Goal: Find contact information: Find contact information

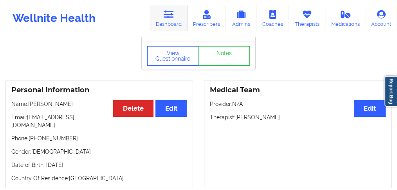
click at [179, 17] on link "Dashboard" at bounding box center [169, 18] width 38 height 26
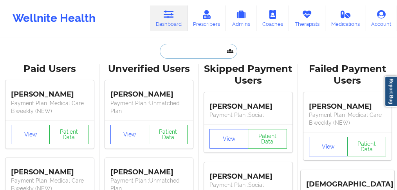
click at [185, 45] on input "text" at bounding box center [198, 51] width 77 height 15
paste input "[PERSON_NAME]"
type input "[PERSON_NAME]"
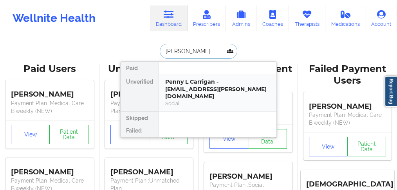
click at [185, 87] on div "Penny L Carrigan - [EMAIL_ADDRESS][PERSON_NAME][DOMAIN_NAME]" at bounding box center [217, 89] width 105 height 22
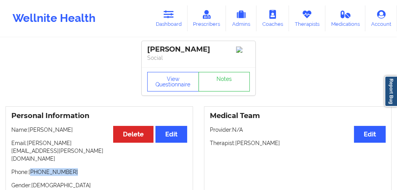
drag, startPoint x: 69, startPoint y: 161, endPoint x: 32, endPoint y: 158, distance: 36.5
click at [32, 168] on p "Phone: [PHONE_NUMBER]" at bounding box center [99, 172] width 176 height 8
copy p "[PHONE_NUMBER]"
click at [171, 20] on link "Dashboard" at bounding box center [169, 18] width 38 height 26
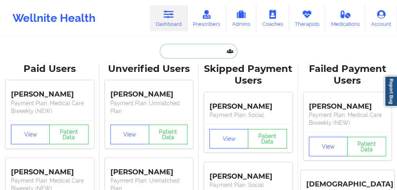
click at [171, 51] on input "text" at bounding box center [198, 51] width 77 height 15
paste input "[PERSON_NAME]"
type input "[PERSON_NAME]"
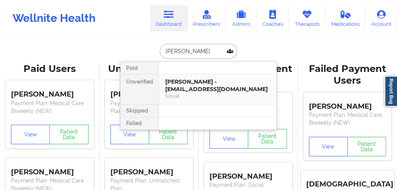
click at [185, 86] on div "[PERSON_NAME] - [EMAIL_ADDRESS][DOMAIN_NAME]" at bounding box center [217, 85] width 105 height 14
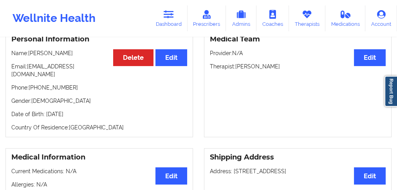
scroll to position [78, 0]
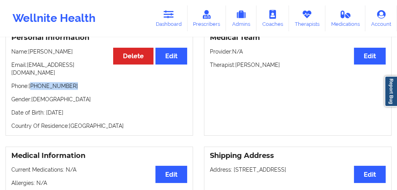
drag, startPoint x: 63, startPoint y: 82, endPoint x: 32, endPoint y: 81, distance: 30.9
click at [32, 82] on p "Phone: [PHONE_NUMBER]" at bounding box center [99, 86] width 176 height 8
click at [171, 16] on icon at bounding box center [168, 14] width 10 height 9
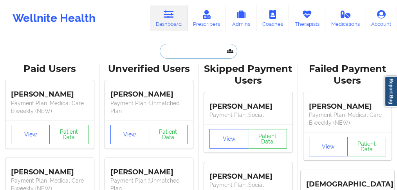
click at [183, 51] on input "text" at bounding box center [198, 51] width 77 height 15
paste input "[PERSON_NAME]"
type input "[PERSON_NAME]"
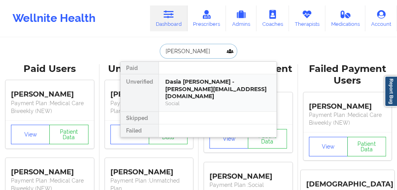
click at [183, 86] on div "Dasia [PERSON_NAME] - [PERSON_NAME][EMAIL_ADDRESS][DOMAIN_NAME]" at bounding box center [217, 89] width 105 height 22
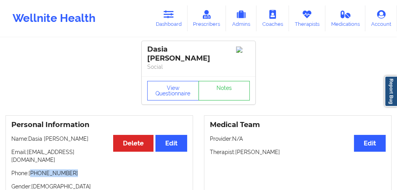
drag, startPoint x: 71, startPoint y: 163, endPoint x: 32, endPoint y: 167, distance: 39.3
click at [32, 169] on p "Phone: [PHONE_NUMBER]" at bounding box center [99, 173] width 176 height 8
copy p "[PHONE_NUMBER]"
click at [172, 23] on link "Dashboard" at bounding box center [169, 18] width 38 height 26
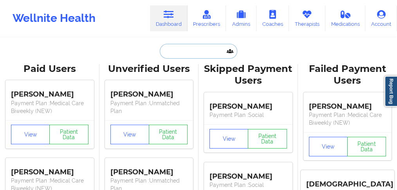
click at [191, 52] on input "text" at bounding box center [198, 51] width 77 height 15
paste input "[PERSON_NAME]"
type input "[PERSON_NAME]"
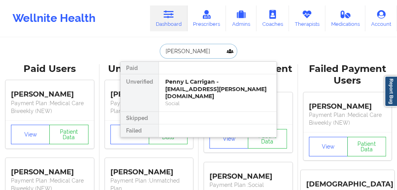
click at [181, 88] on div "Penny L Carrigan - [EMAIL_ADDRESS][PERSON_NAME][DOMAIN_NAME]" at bounding box center [217, 89] width 105 height 22
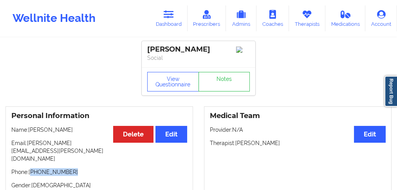
drag, startPoint x: 72, startPoint y: 158, endPoint x: 33, endPoint y: 159, distance: 39.1
click at [33, 168] on p "Phone: [PHONE_NUMBER]" at bounding box center [99, 172] width 176 height 8
drag, startPoint x: 167, startPoint y: 24, endPoint x: 171, endPoint y: 32, distance: 8.8
click at [167, 24] on link "Dashboard" at bounding box center [169, 18] width 38 height 26
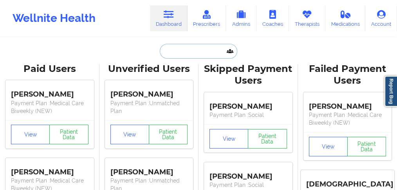
click at [179, 55] on input "text" at bounding box center [198, 51] width 77 height 15
paste input "[PERSON_NAME]"
type input "[PERSON_NAME]"
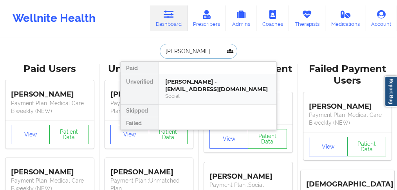
click at [179, 85] on div "[PERSON_NAME] - [EMAIL_ADDRESS][DOMAIN_NAME]" at bounding box center [217, 85] width 105 height 14
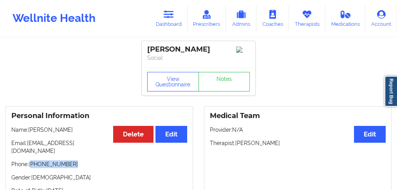
drag, startPoint x: 74, startPoint y: 156, endPoint x: 32, endPoint y: 160, distance: 41.6
click at [32, 160] on p "Phone: [PHONE_NUMBER]" at bounding box center [99, 164] width 176 height 8
copy p "[PHONE_NUMBER]"
drag, startPoint x: 207, startPoint y: 48, endPoint x: 87, endPoint y: 71, distance: 122.2
click at [172, 54] on div "[PERSON_NAME]" at bounding box center [198, 49] width 102 height 9
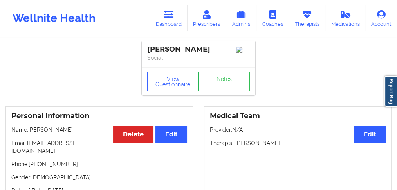
drag, startPoint x: 73, startPoint y: 131, endPoint x: 74, endPoint y: 85, distance: 45.8
click at [29, 131] on p "Name: [PERSON_NAME]" at bounding box center [99, 130] width 176 height 8
copy p "[PERSON_NAME]"
click at [169, 19] on link "Dashboard" at bounding box center [169, 18] width 38 height 26
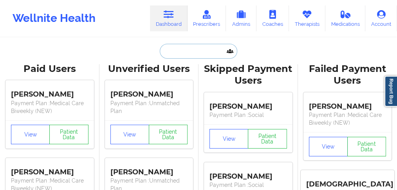
click at [198, 55] on input "text" at bounding box center [198, 51] width 77 height 15
paste input "[PERSON_NAME]"
type input "[PERSON_NAME]"
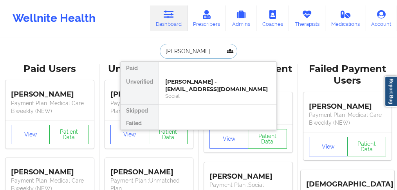
scroll to position [0, 8]
click at [183, 86] on div "Yamayra [PERSON_NAME] - [EMAIL_ADDRESS][DOMAIN_NAME]" at bounding box center [217, 85] width 105 height 14
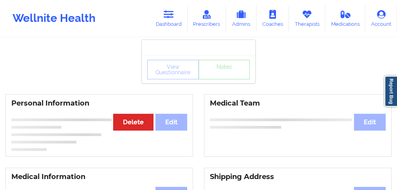
scroll to position [52, 0]
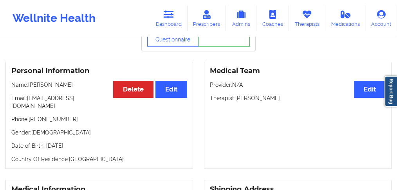
drag, startPoint x: 97, startPoint y: 87, endPoint x: 29, endPoint y: 86, distance: 68.4
click at [29, 86] on p "Name: [PERSON_NAME]" at bounding box center [99, 85] width 176 height 8
drag, startPoint x: 98, startPoint y: 99, endPoint x: 27, endPoint y: 99, distance: 70.8
click at [27, 99] on p "Email: [EMAIL_ADDRESS][DOMAIN_NAME]" at bounding box center [99, 102] width 176 height 16
copy p "[EMAIL_ADDRESS][DOMAIN_NAME]"
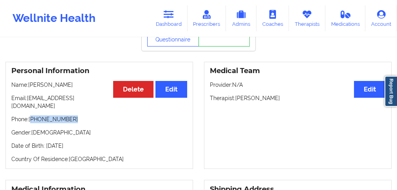
drag, startPoint x: 76, startPoint y: 115, endPoint x: 172, endPoint y: 75, distance: 104.7
click at [34, 115] on p "Phone: [PHONE_NUMBER]" at bounding box center [99, 119] width 176 height 8
copy p "[PHONE_NUMBER]"
click at [71, 121] on div "Personal Information Edit Delete Name: [PERSON_NAME] Email: [EMAIL_ADDRESS][DOM…" at bounding box center [98, 116] width 187 height 108
drag, startPoint x: 72, startPoint y: 114, endPoint x: 32, endPoint y: 115, distance: 40.7
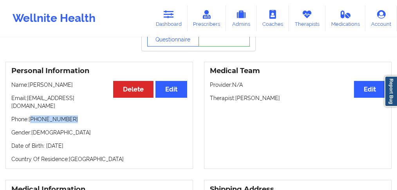
click at [32, 115] on p "Phone: [PHONE_NUMBER]" at bounding box center [99, 119] width 176 height 8
copy p "[PHONE_NUMBER]"
click at [169, 18] on icon at bounding box center [168, 14] width 10 height 9
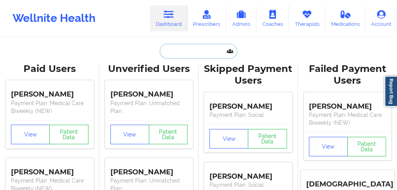
click at [188, 50] on input "text" at bounding box center [198, 51] width 77 height 15
paste input "[PERSON_NAME]"
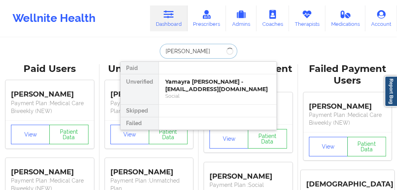
type input "[PERSON_NAME]"
click at [180, 88] on div "[PERSON_NAME] - [EMAIL_ADDRESS][DOMAIN_NAME]" at bounding box center [217, 85] width 105 height 14
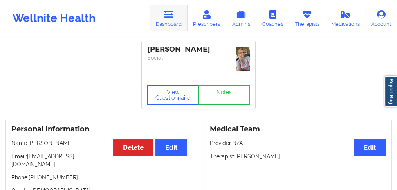
click at [171, 13] on icon at bounding box center [168, 14] width 10 height 9
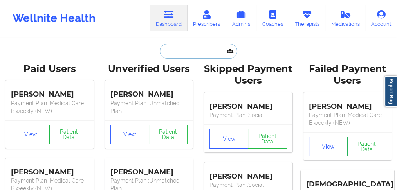
click at [171, 48] on input "text" at bounding box center [198, 51] width 77 height 15
paste input "[PERSON_NAME]"
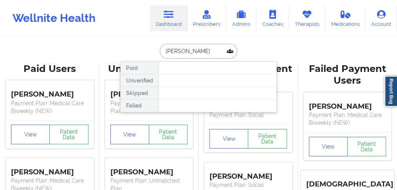
drag, startPoint x: 185, startPoint y: 50, endPoint x: 141, endPoint y: 50, distance: 43.8
click at [142, 50] on div "[PERSON_NAME] Paid Unverified Skipped Failed" at bounding box center [198, 51] width 156 height 15
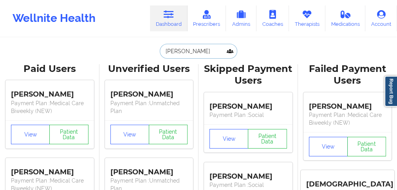
type input "Cenac"
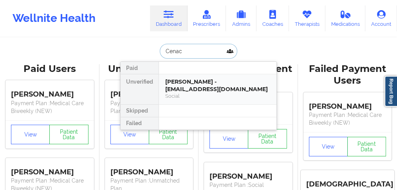
click at [176, 83] on div "[PERSON_NAME] - [EMAIL_ADDRESS][DOMAIN_NAME]" at bounding box center [217, 85] width 105 height 14
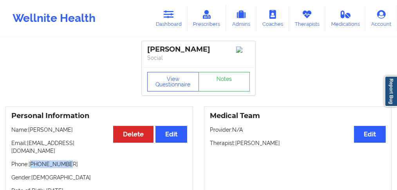
drag, startPoint x: 61, startPoint y: 161, endPoint x: 33, endPoint y: 162, distance: 27.8
click at [33, 162] on p "Phone: [PHONE_NUMBER]" at bounding box center [99, 164] width 176 height 8
copy p "18168944707"
click at [75, 150] on div "Personal Information Edit Delete Name: [PERSON_NAME] Email: [EMAIL_ADDRESS][DOM…" at bounding box center [98, 160] width 187 height 108
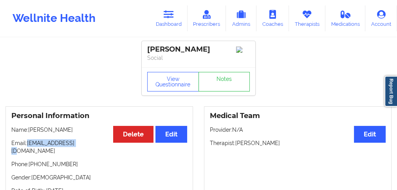
drag, startPoint x: 89, startPoint y: 143, endPoint x: 29, endPoint y: 145, distance: 60.7
click at [29, 145] on p "Email: [EMAIL_ADDRESS][DOMAIN_NAME]" at bounding box center [99, 147] width 176 height 16
copy p "[EMAIL_ADDRESS][DOMAIN_NAME]"
click at [81, 160] on p "Phone: [PHONE_NUMBER]" at bounding box center [99, 164] width 176 height 8
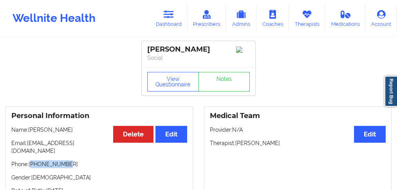
drag, startPoint x: 55, startPoint y: 159, endPoint x: 32, endPoint y: 162, distance: 22.9
click at [32, 162] on p "Phone: [PHONE_NUMBER]" at bounding box center [99, 164] width 176 height 8
copy p "18168944707"
click at [79, 138] on div "Personal Information Edit Delete Name: [PERSON_NAME] Email: [EMAIL_ADDRESS][DOM…" at bounding box center [98, 160] width 187 height 108
drag, startPoint x: 59, startPoint y: 132, endPoint x: 99, endPoint y: 63, distance: 79.4
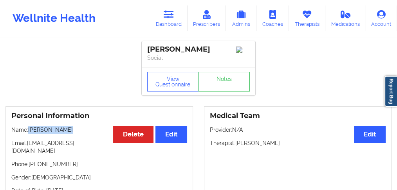
click at [31, 130] on p "Name: [PERSON_NAME]" at bounding box center [99, 130] width 176 height 8
